Goal: Find specific page/section: Find specific page/section

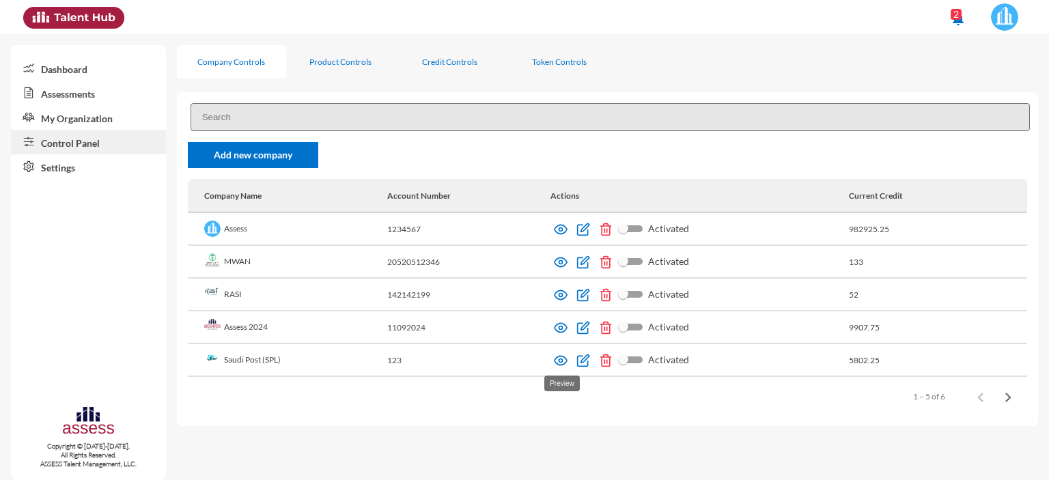
click at [567, 362] on img at bounding box center [561, 361] width 14 height 14
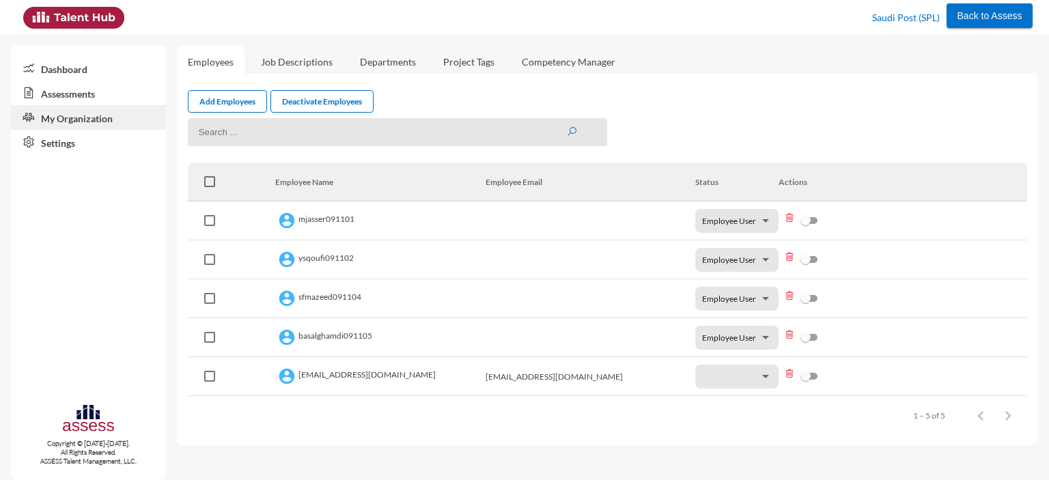
click at [74, 70] on link "Dashboard" at bounding box center [88, 68] width 155 height 25
